Goal: Task Accomplishment & Management: Use online tool/utility

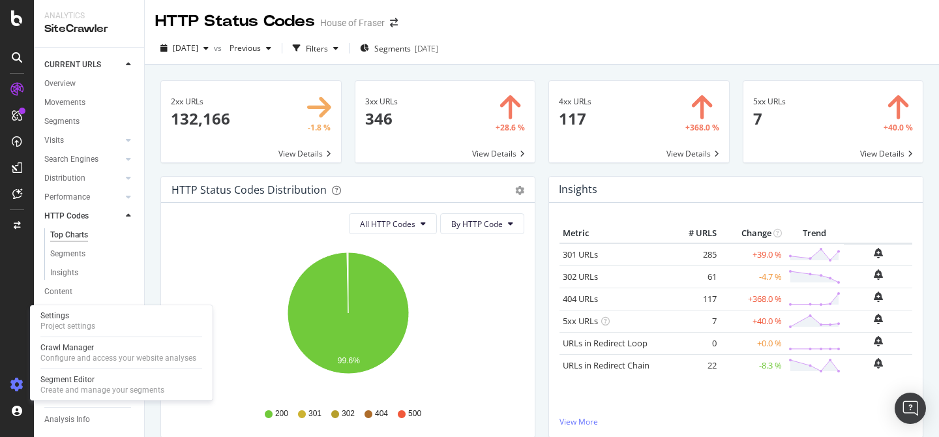
click at [16, 379] on icon at bounding box center [16, 384] width 13 height 13
click at [68, 344] on div "Crawl Manager" at bounding box center [118, 347] width 156 height 10
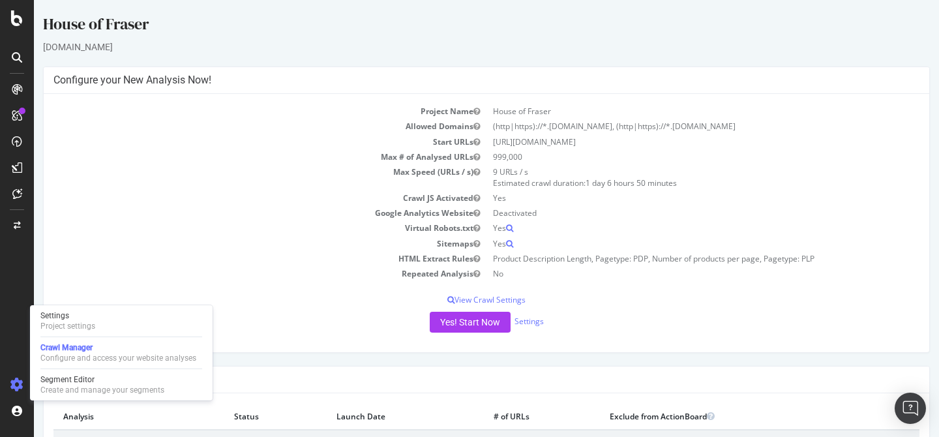
click at [351, 228] on td "Virtual Robots.txt" at bounding box center [269, 227] width 433 height 15
click at [459, 327] on button "Yes! Start Now" at bounding box center [469, 322] width 81 height 21
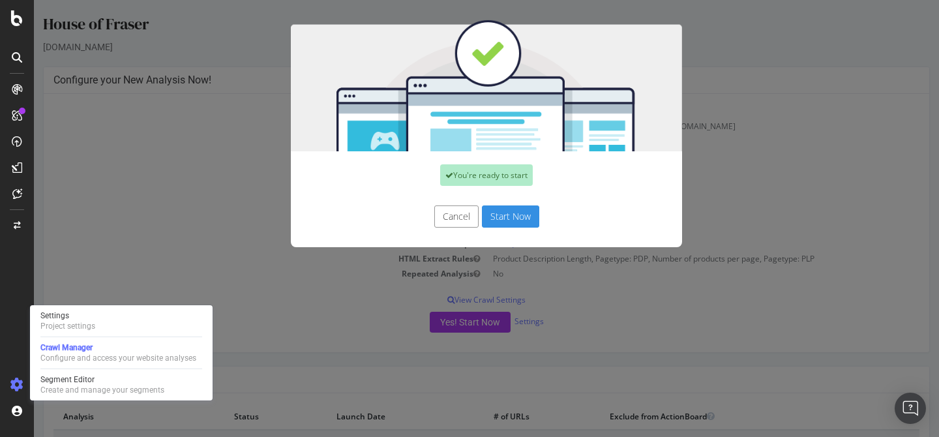
click at [516, 211] on button "Start Now" at bounding box center [510, 216] width 57 height 22
